Goal: Task Accomplishment & Management: Use online tool/utility

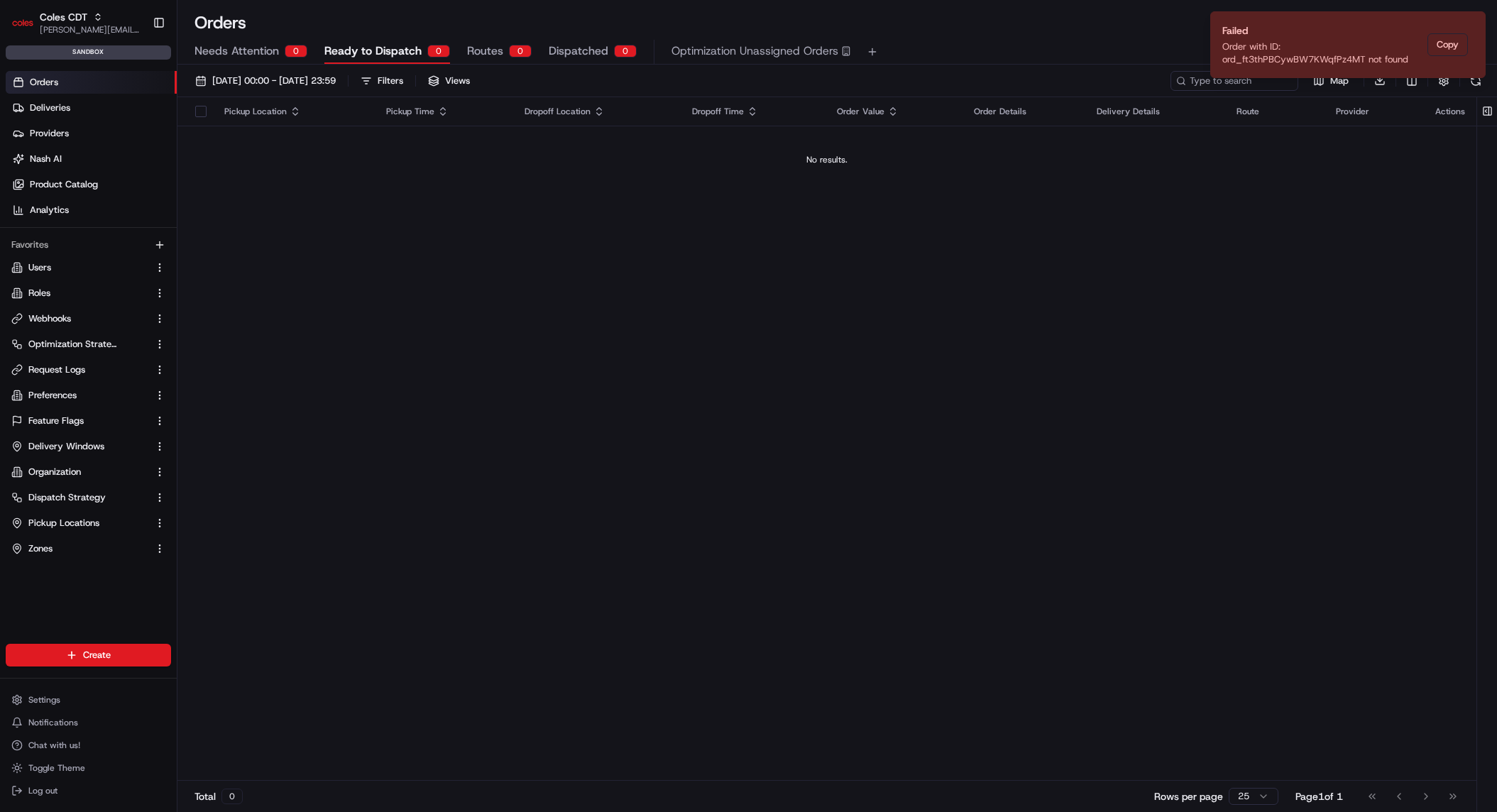
click at [409, 266] on div "Pickup Location Pickup Time Dropoff Location Dropoff Time Order Value Order Det…" at bounding box center [827, 439] width 1299 height 684
click at [95, 26] on span "john@usenash.com" at bounding box center [91, 30] width 101 height 11
type input "tradekar"
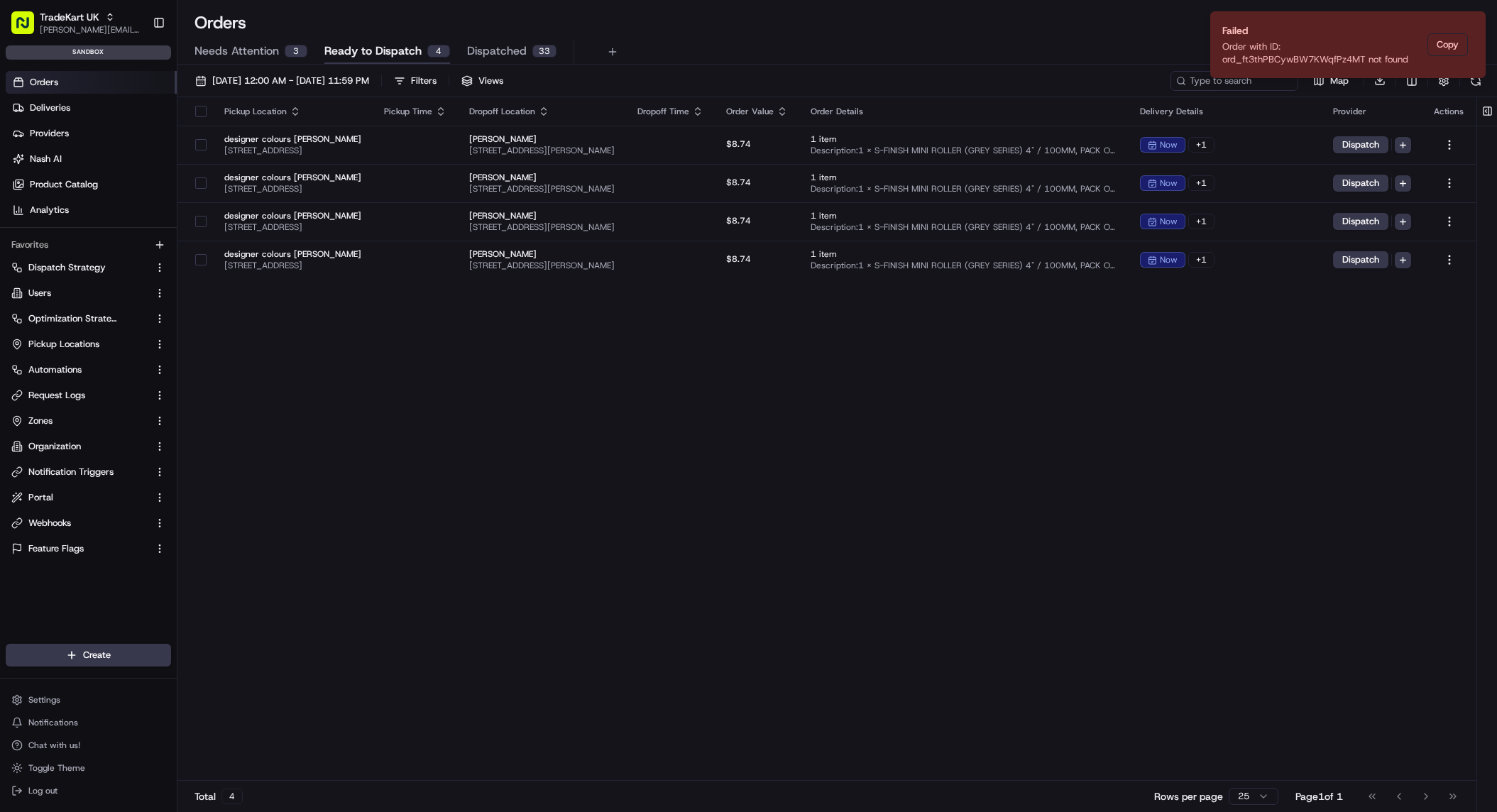
click at [524, 455] on div "Pickup Location Pickup Time Dropoff Location Dropoff Time Order Value Order Det…" at bounding box center [827, 439] width 1299 height 684
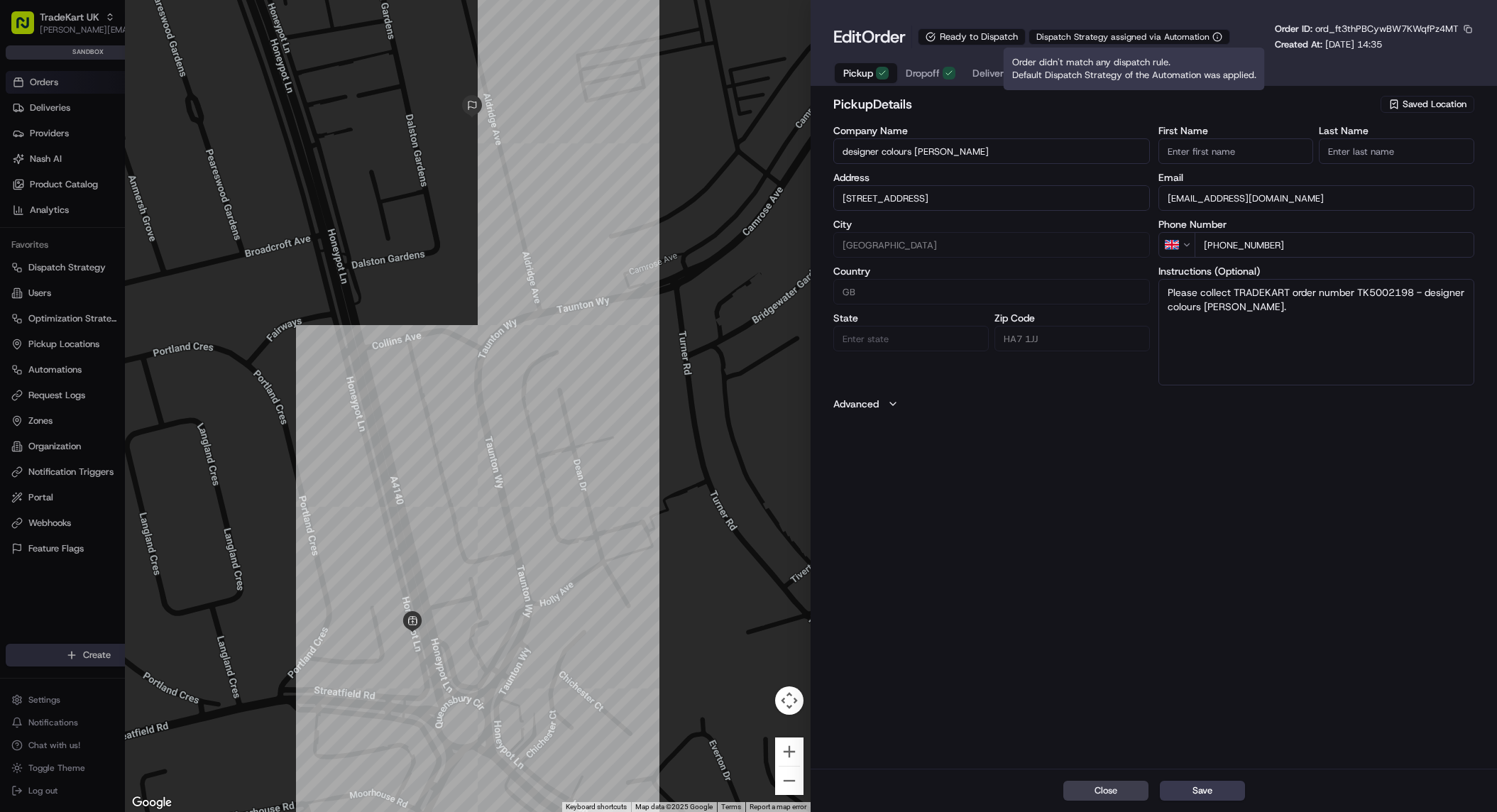
click at [1219, 36] on icon "button" at bounding box center [1217, 37] width 10 height 10
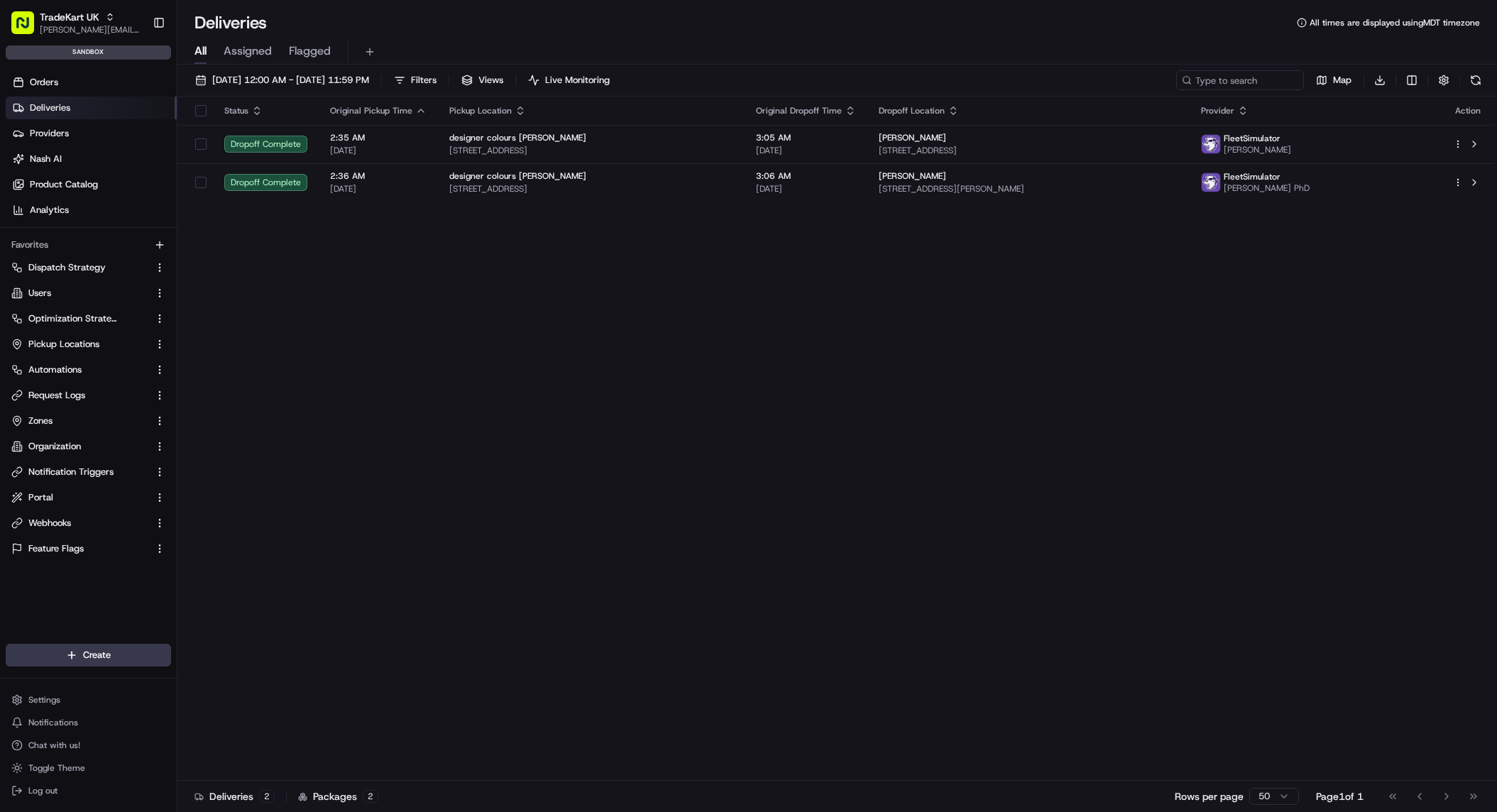
click at [600, 390] on div "Status Original Pickup Time Pickup Location Original Dropoff Time Dropoff Locat…" at bounding box center [836, 438] width 1317 height 684
click at [102, 26] on span "[PERSON_NAME][EMAIL_ADDRESS][DOMAIN_NAME]" at bounding box center [91, 30] width 101 height 11
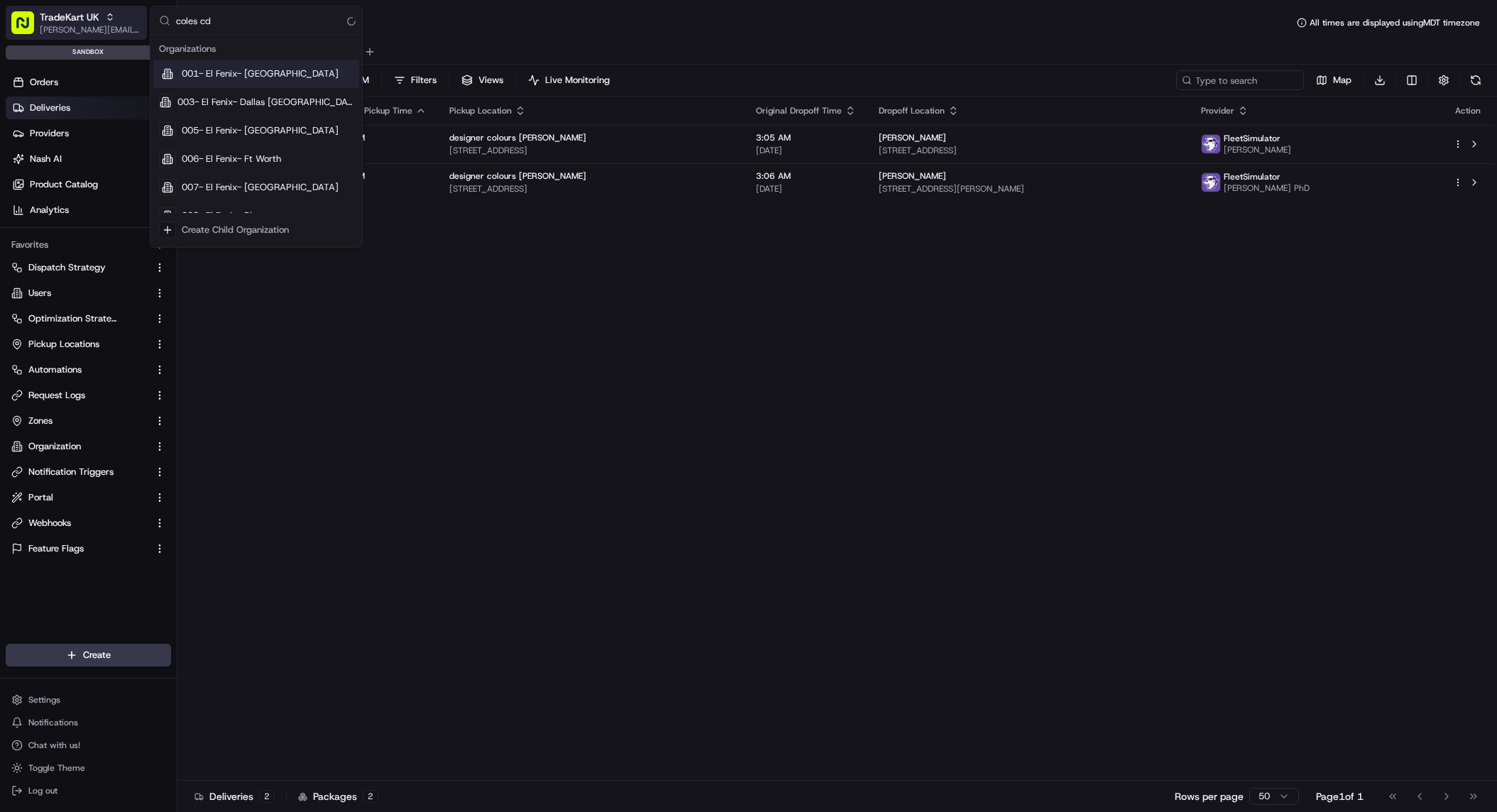
type input "coles cdt"
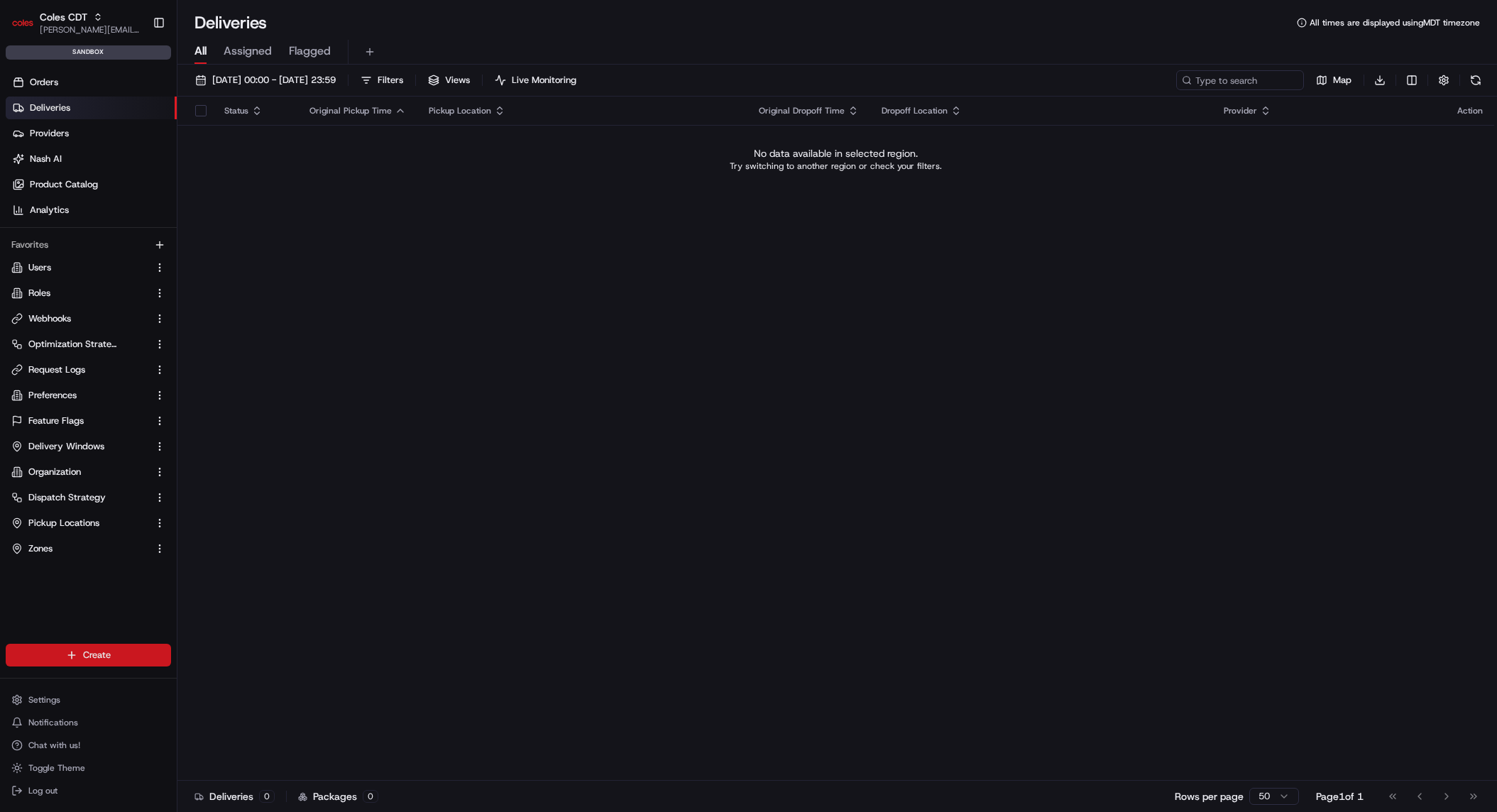
click at [81, 652] on html "Coles CDT john@usenash.com Toggle Sidebar sandbox Orders Deliveries Providers N…" at bounding box center [748, 406] width 1497 height 812
click at [283, 738] on link "CSV Upload" at bounding box center [257, 732] width 158 height 26
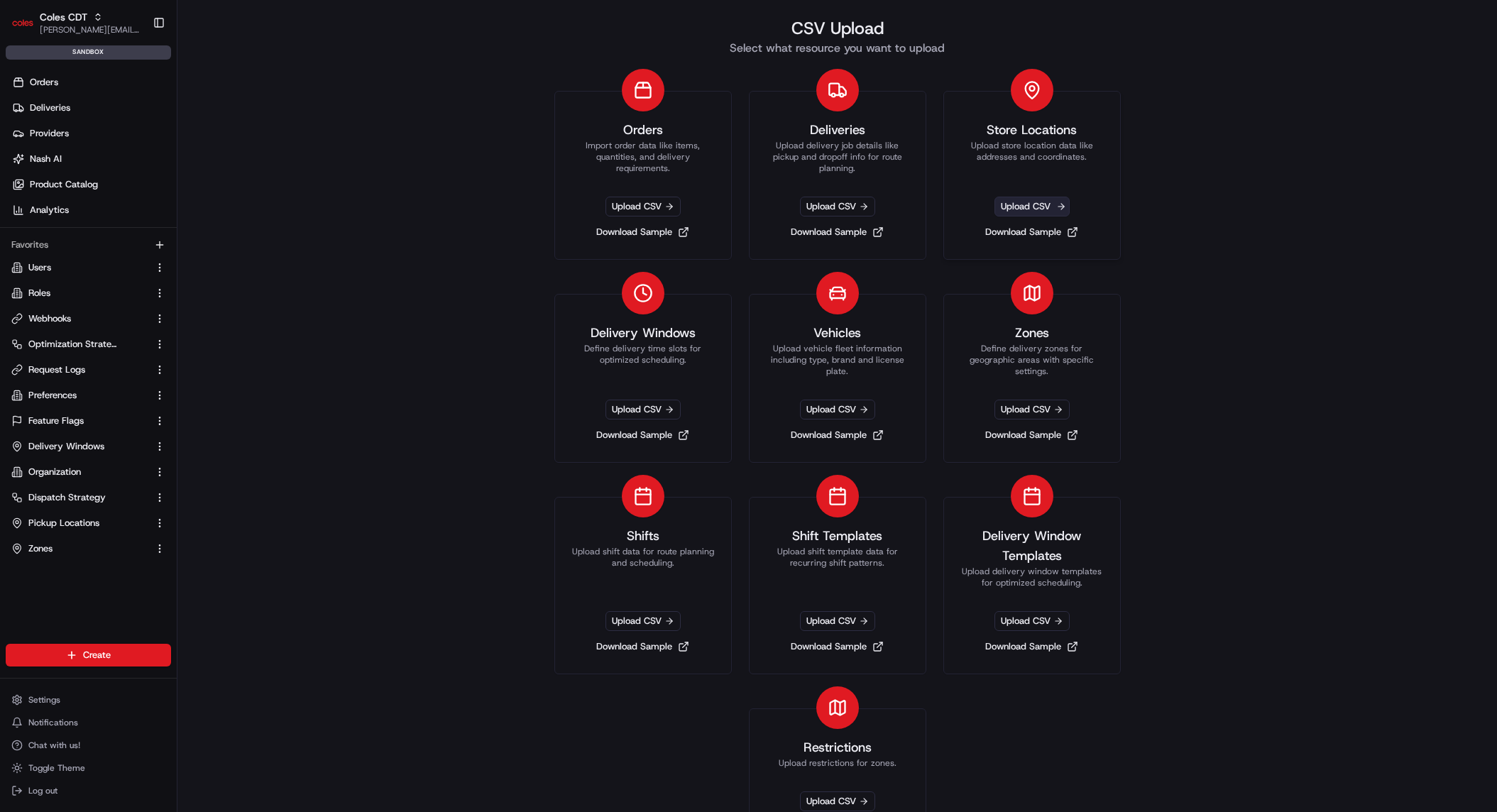
click at [1033, 202] on span "Upload CSV" at bounding box center [1033, 207] width 76 height 20
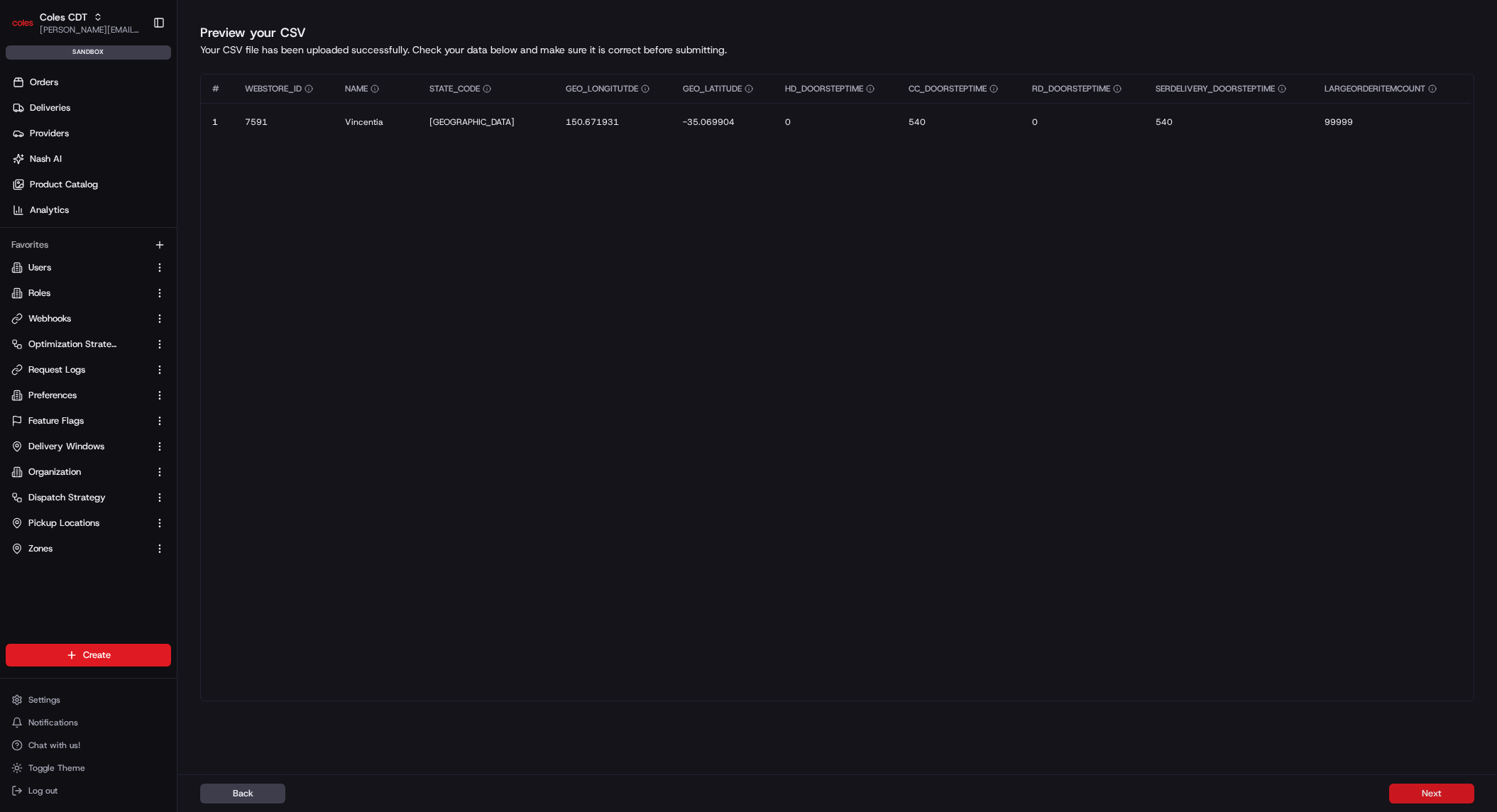
click at [1452, 798] on button "Next" at bounding box center [1431, 793] width 85 height 20
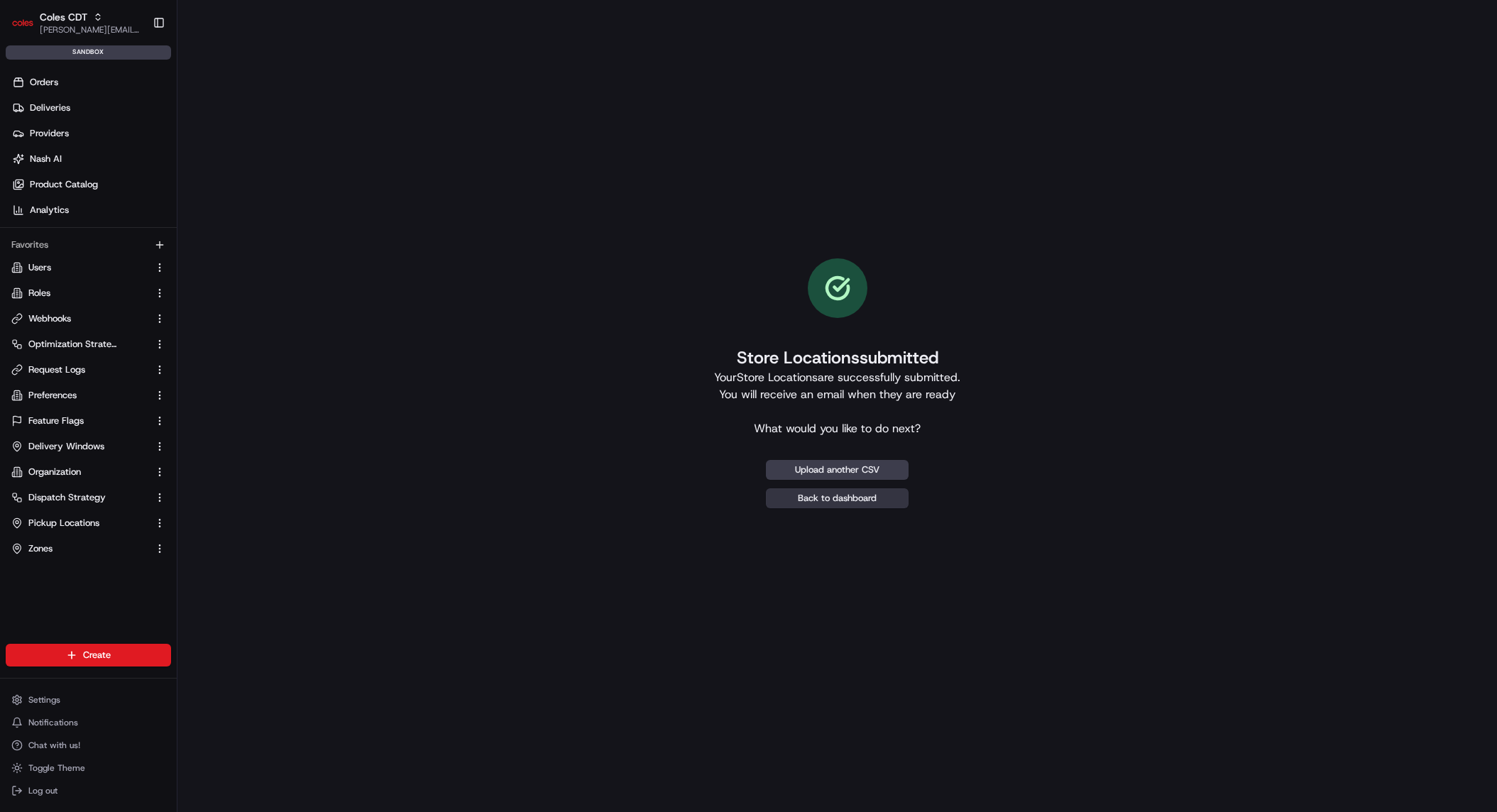
click at [879, 501] on link "Back to dashboard" at bounding box center [837, 498] width 143 height 20
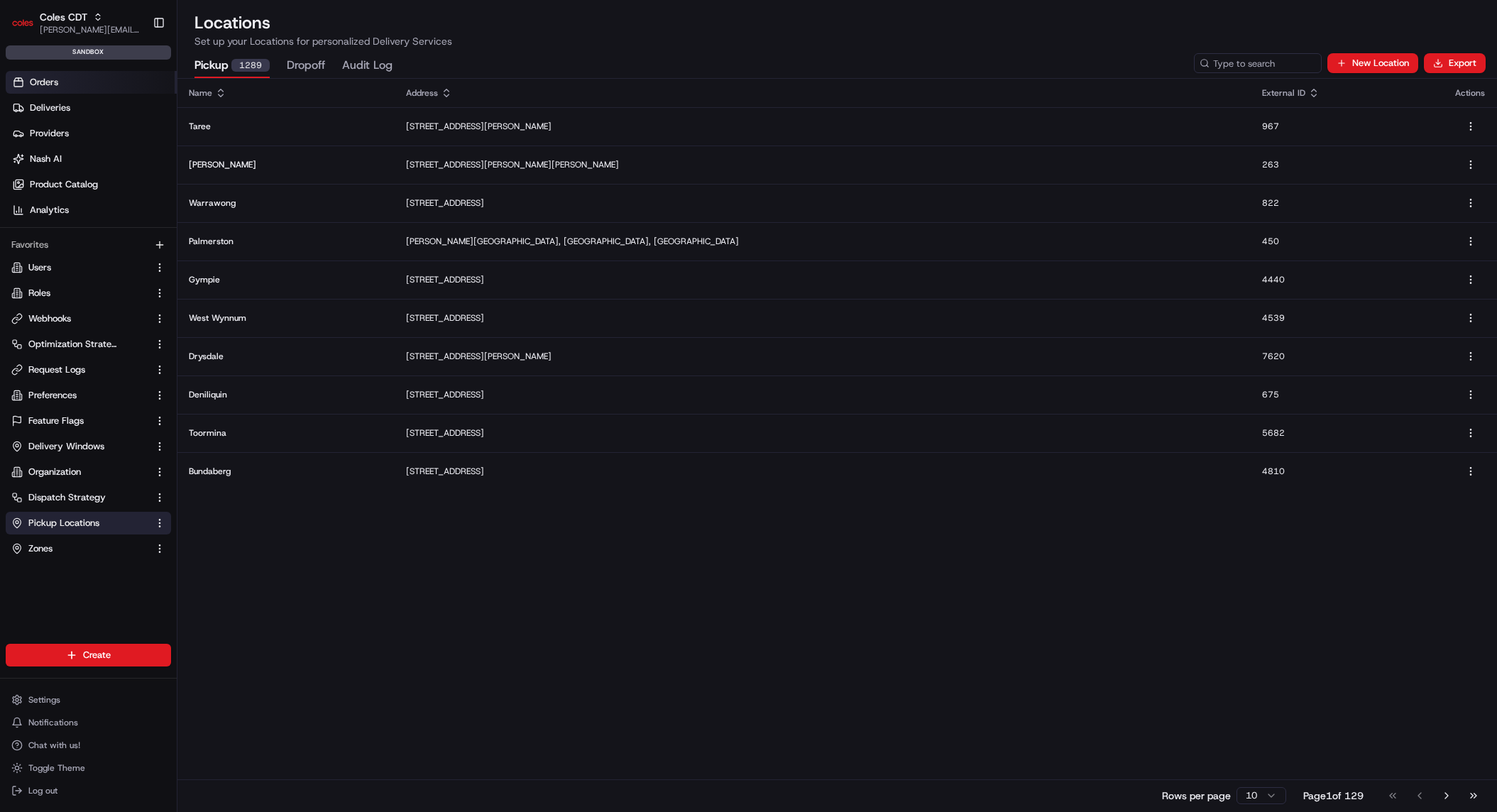
click at [84, 76] on link "Orders" at bounding box center [91, 83] width 171 height 23
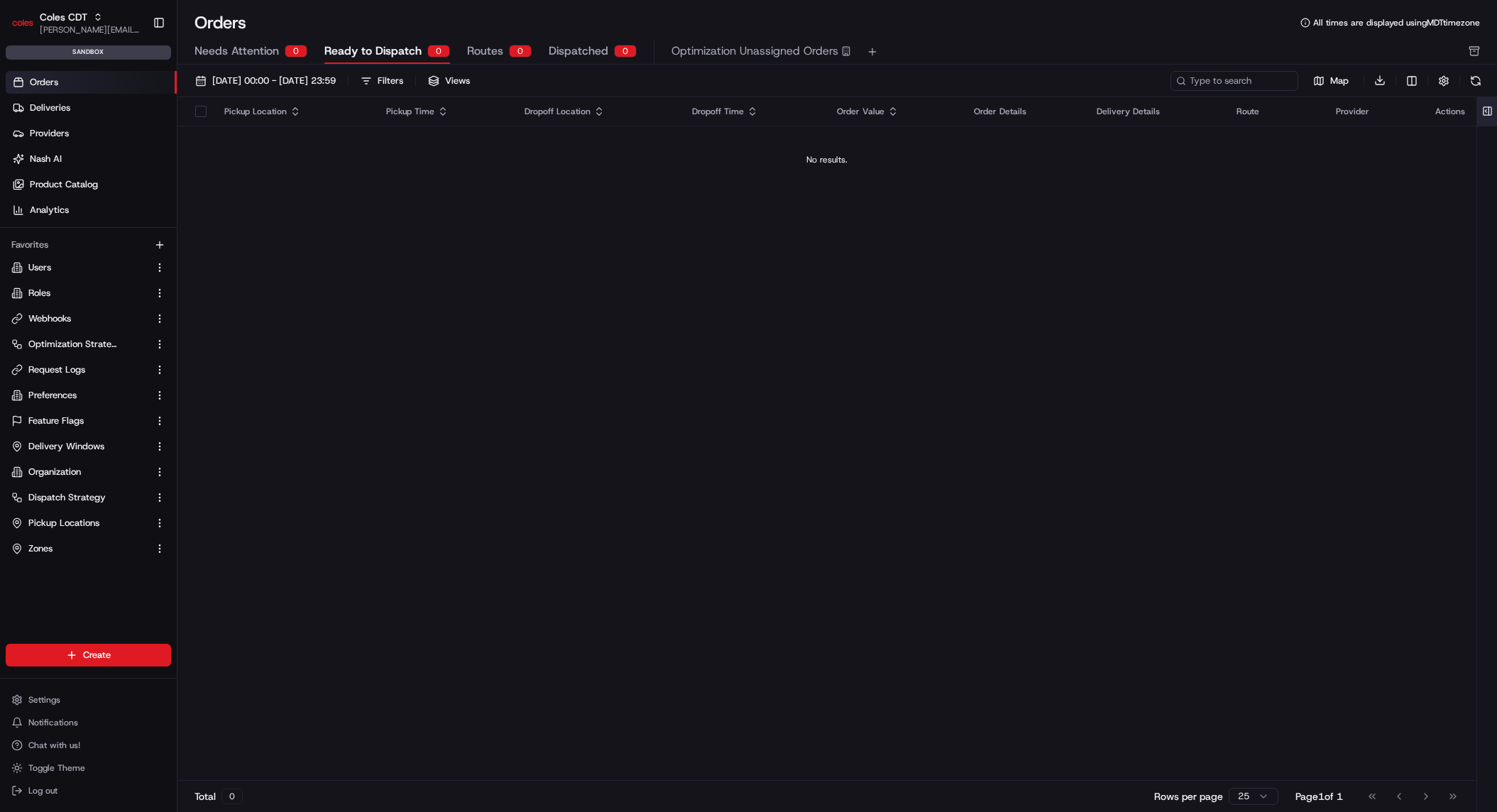
click at [1491, 105] on button at bounding box center [1487, 111] width 24 height 29
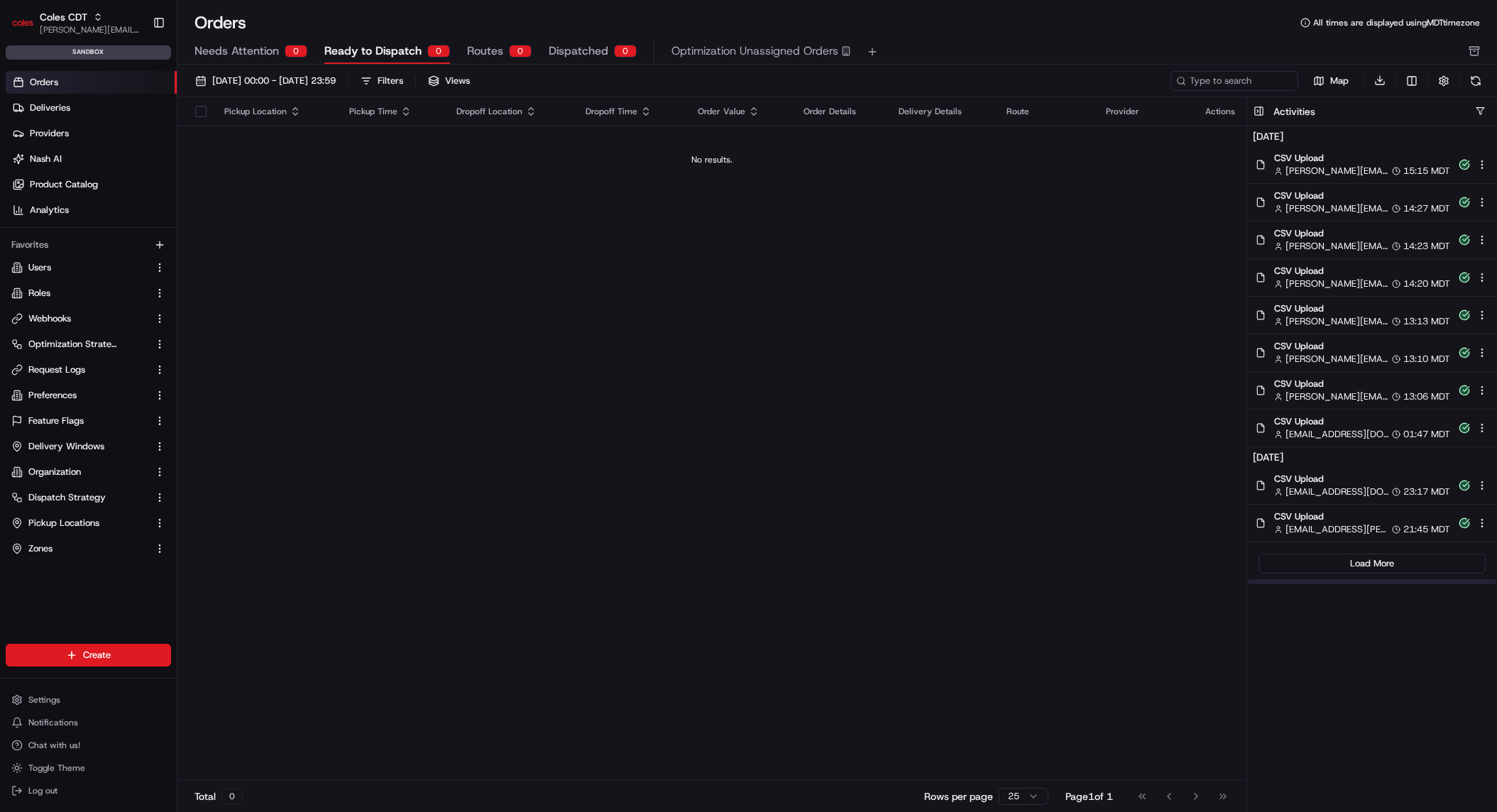
click at [1369, 156] on span "CSV Upload" at bounding box center [1362, 158] width 176 height 13
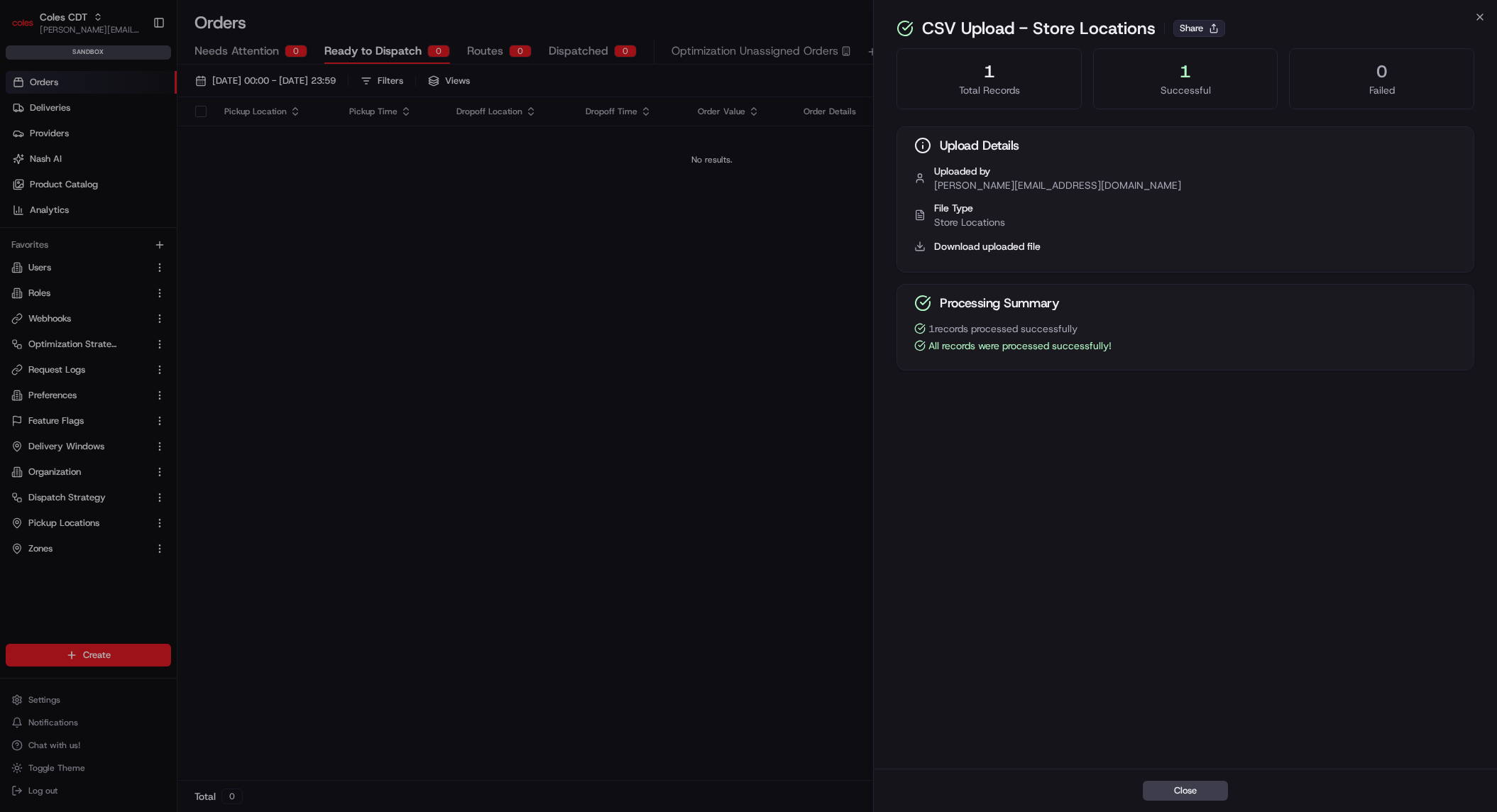
click at [1203, 25] on button "Share" at bounding box center [1199, 29] width 52 height 17
